Goal: Book appointment/travel/reservation

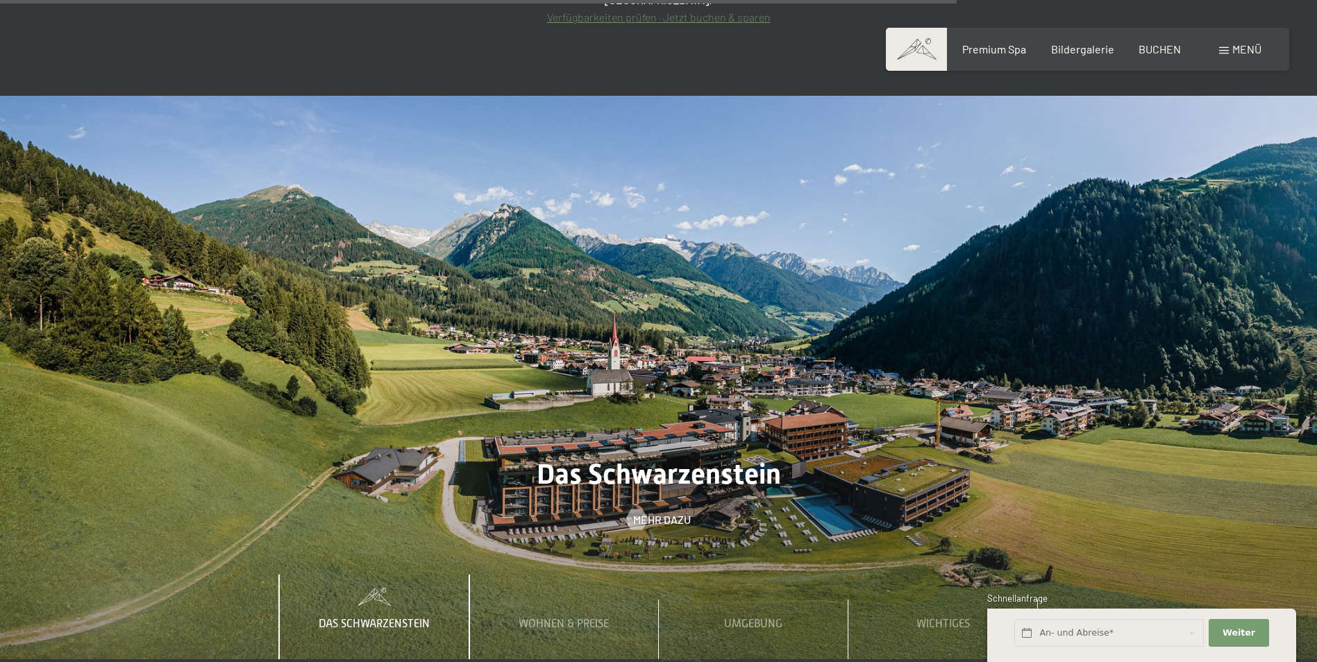
scroll to position [5860, 0]
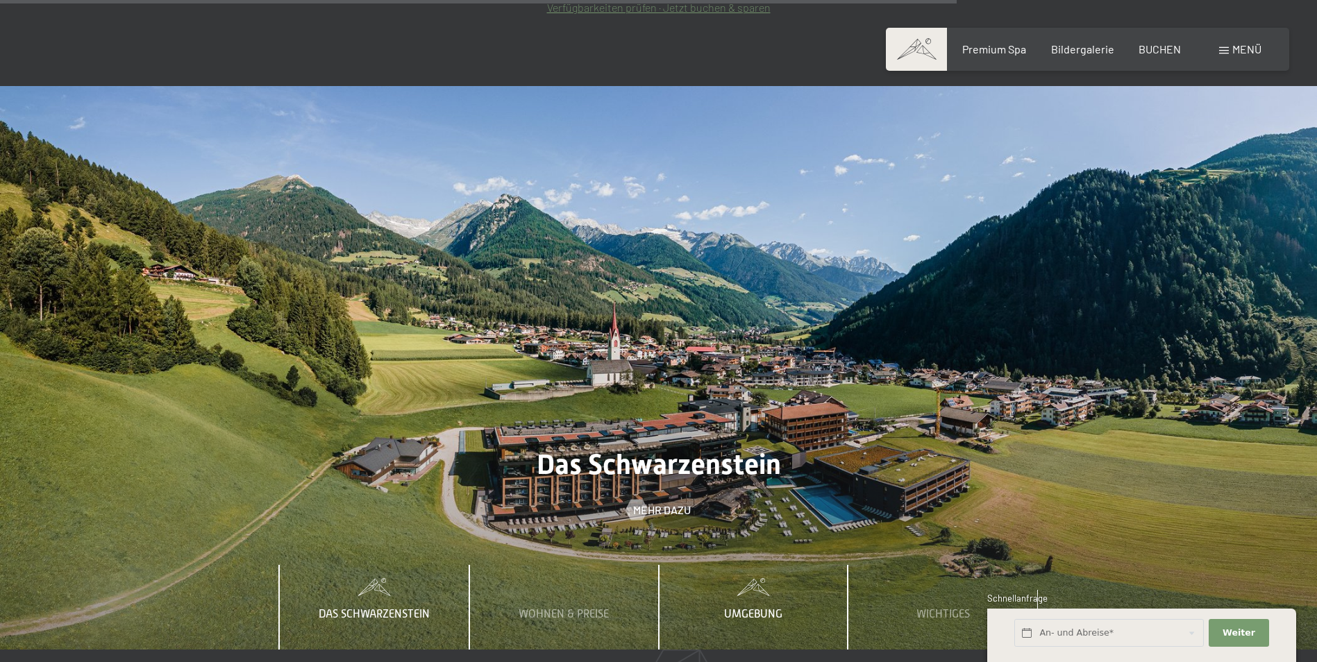
click at [766, 608] on span "Umgebung" at bounding box center [753, 614] width 58 height 12
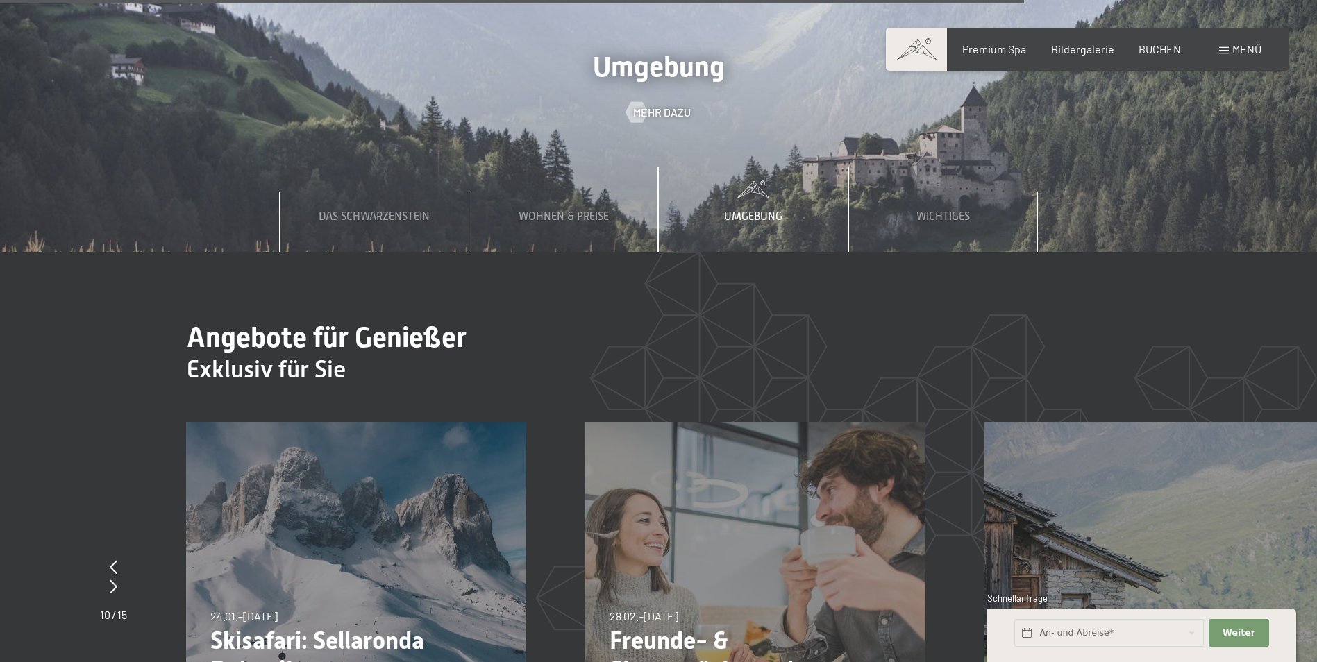
scroll to position [6277, 0]
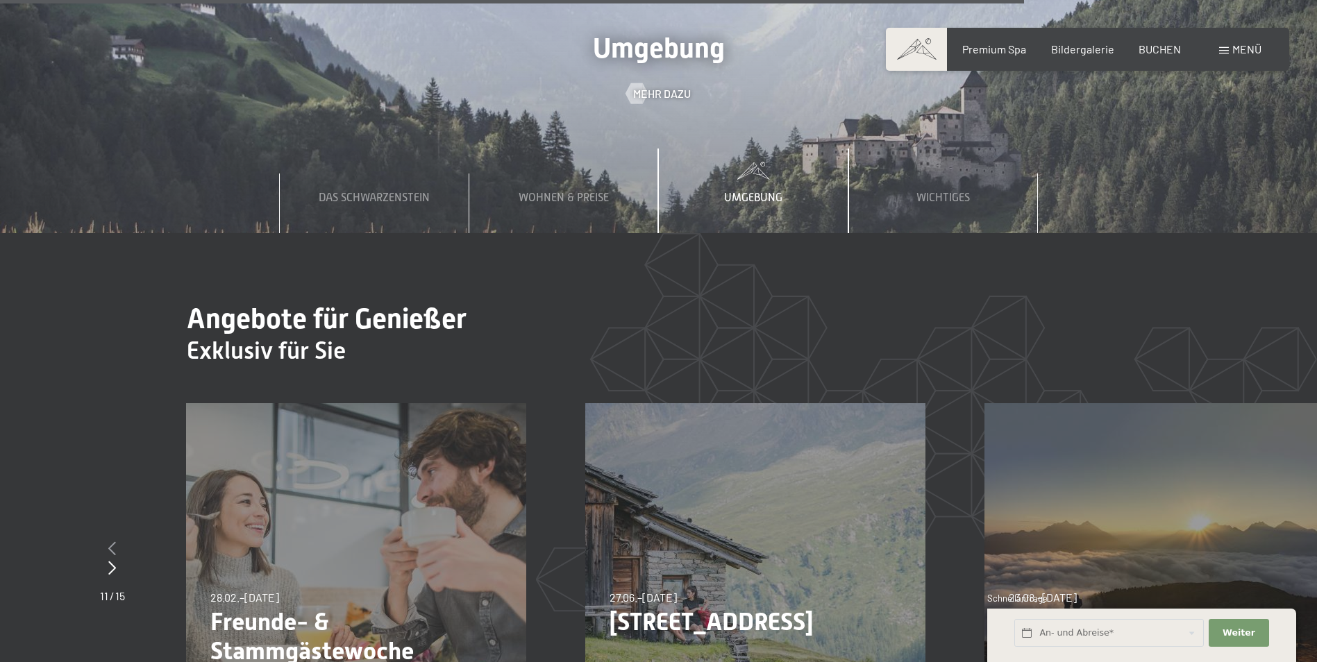
click at [108, 541] on icon at bounding box center [112, 548] width 8 height 14
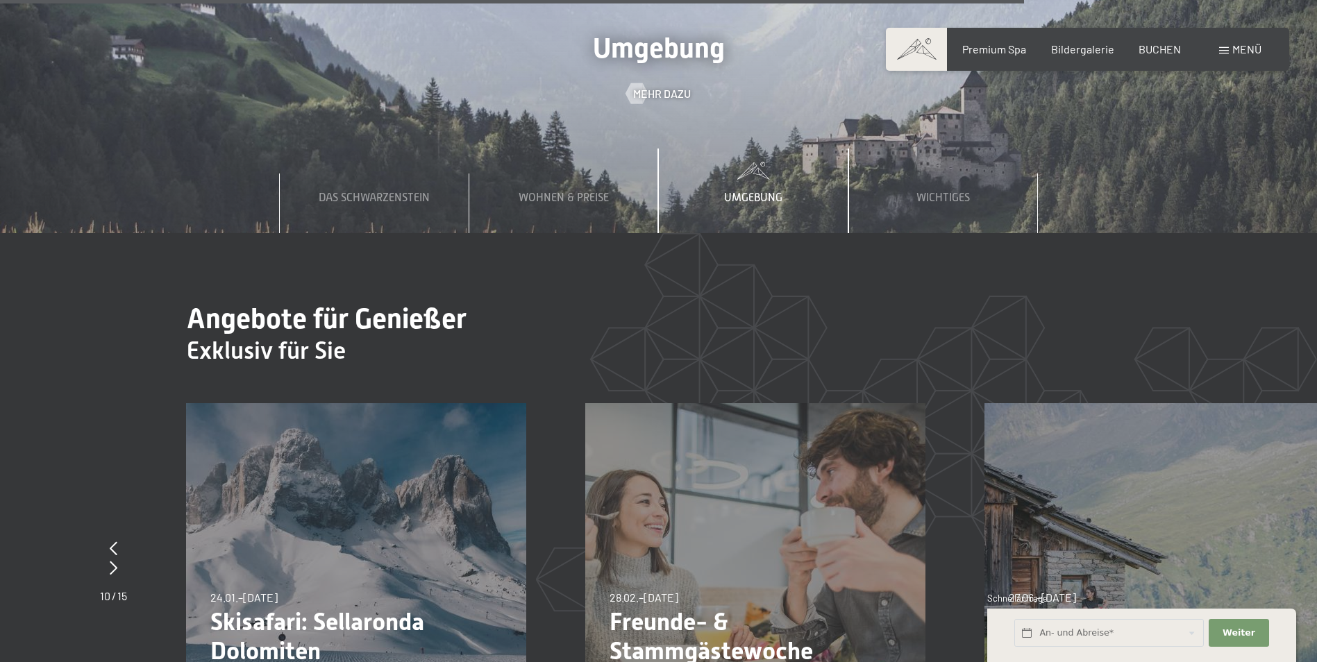
click at [278, 590] on div "24.01.–[DATE]" at bounding box center [243, 597] width 67 height 15
